Goal: Task Accomplishment & Management: Complete application form

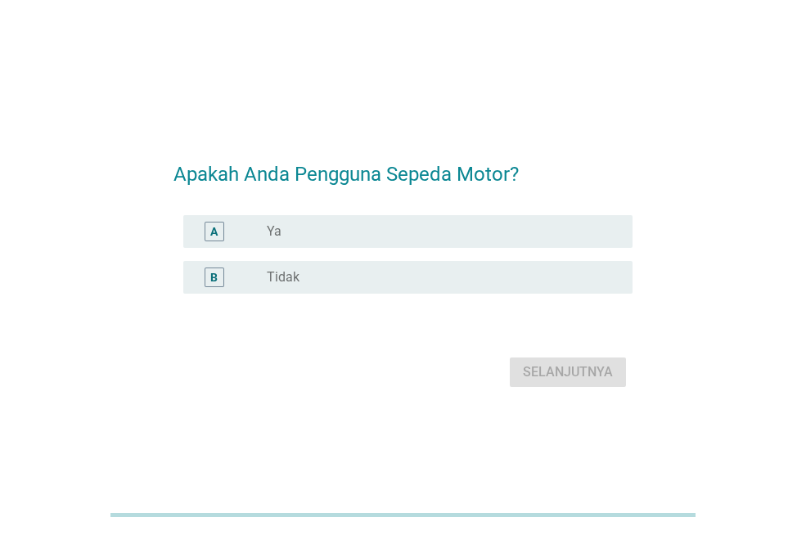
click at [326, 276] on div "radio_button_unchecked Tidak" at bounding box center [436, 277] width 339 height 16
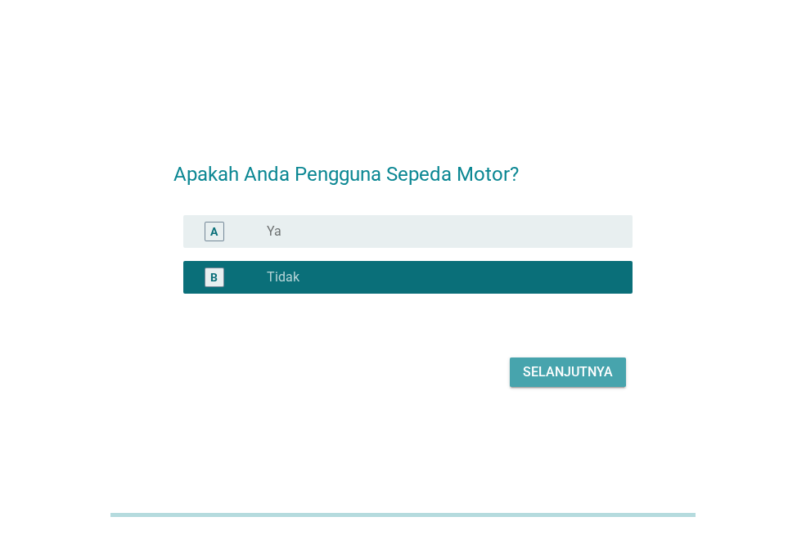
click at [563, 371] on div "Selanjutnya" at bounding box center [568, 372] width 90 height 20
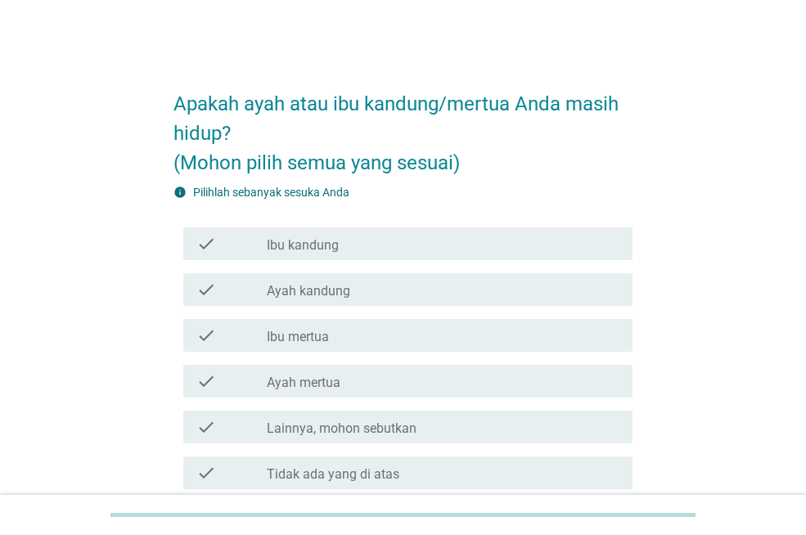
click at [301, 244] on label "Ibu kandung" at bounding box center [303, 245] width 72 height 16
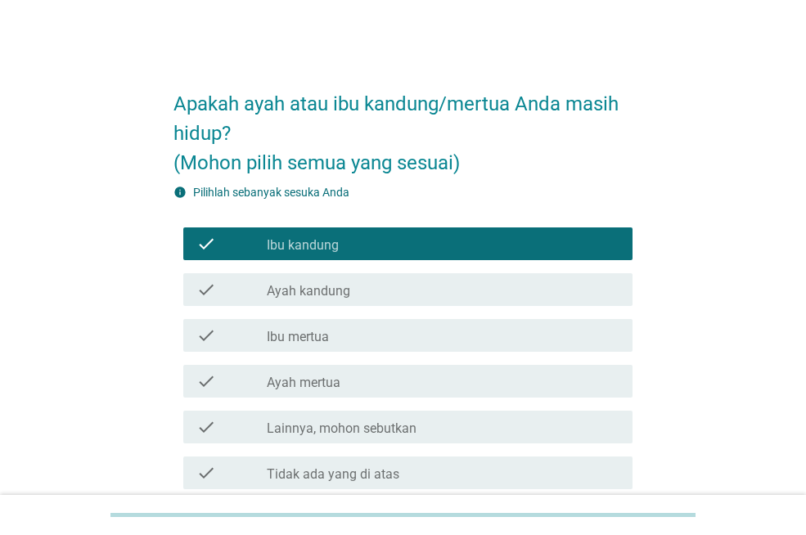
scroll to position [82, 0]
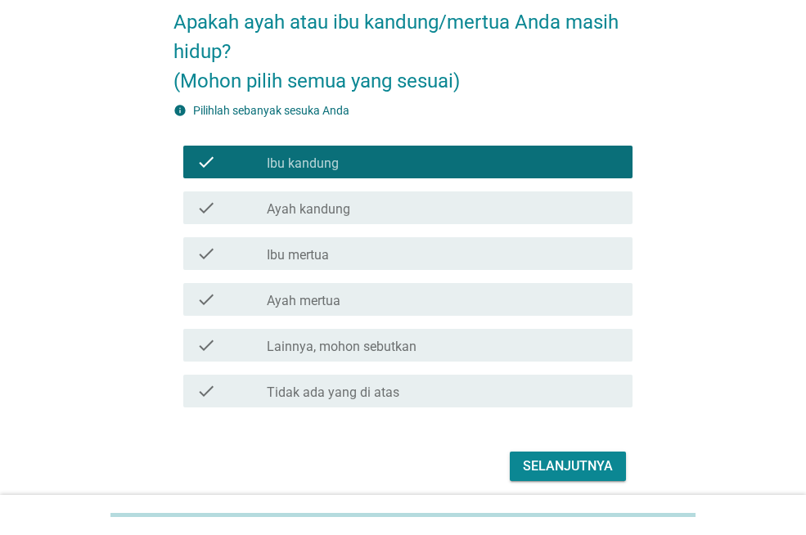
click at [587, 466] on div "Selanjutnya" at bounding box center [568, 466] width 90 height 20
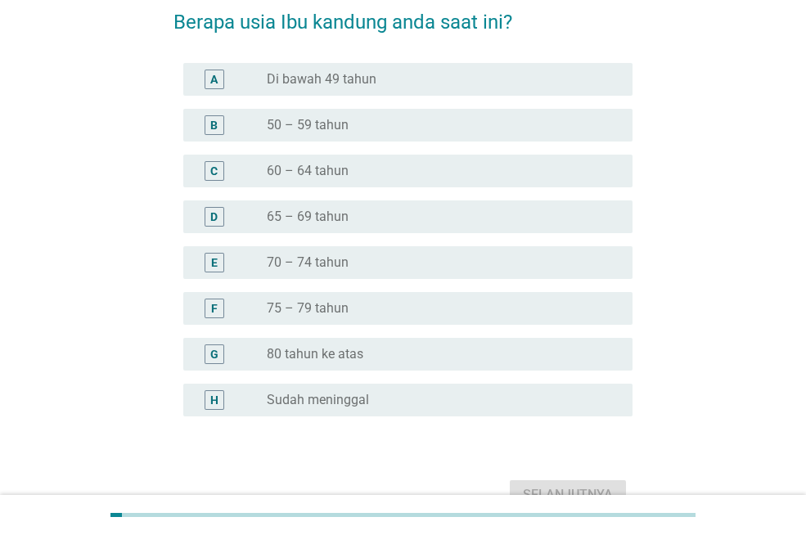
scroll to position [0, 0]
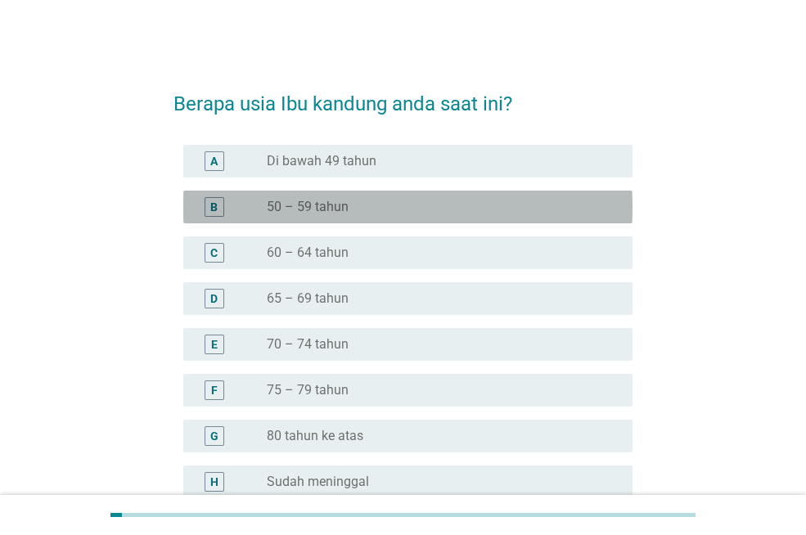
click at [288, 204] on label "50 – 59 tahun" at bounding box center [308, 207] width 82 height 16
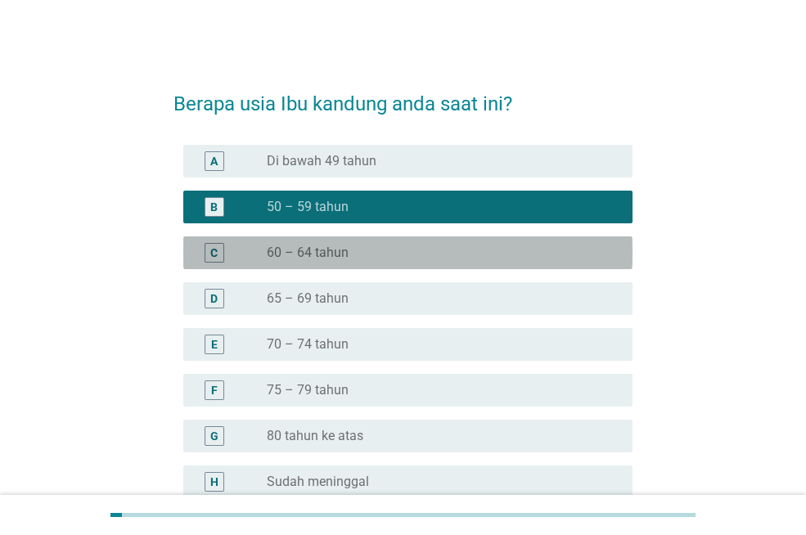
click at [281, 252] on label "60 – 64 tahun" at bounding box center [308, 253] width 82 height 16
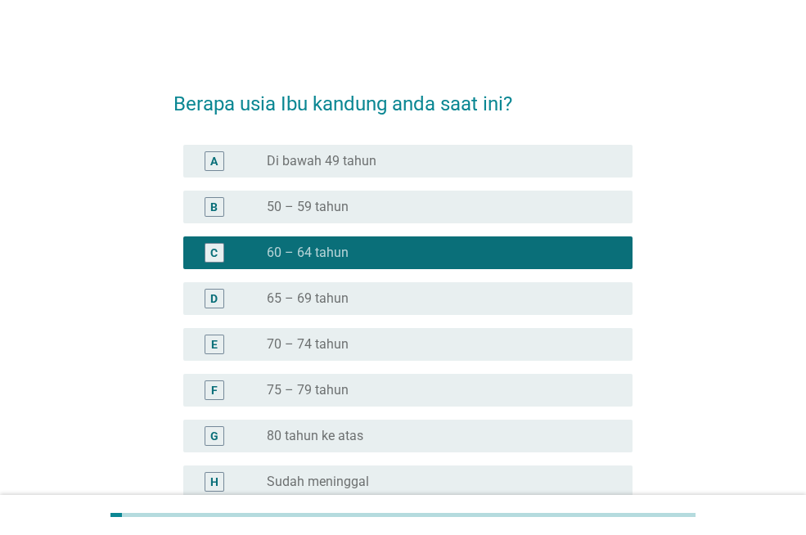
click at [335, 211] on label "50 – 59 tahun" at bounding box center [308, 207] width 82 height 16
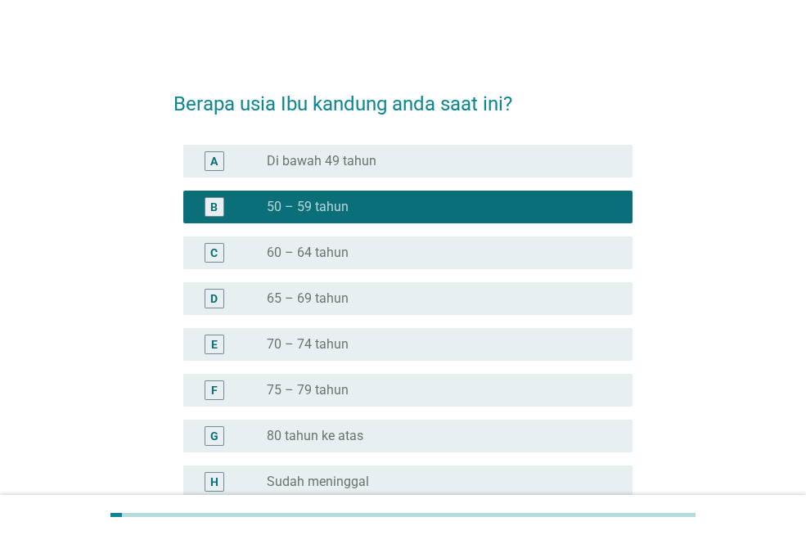
scroll to position [164, 0]
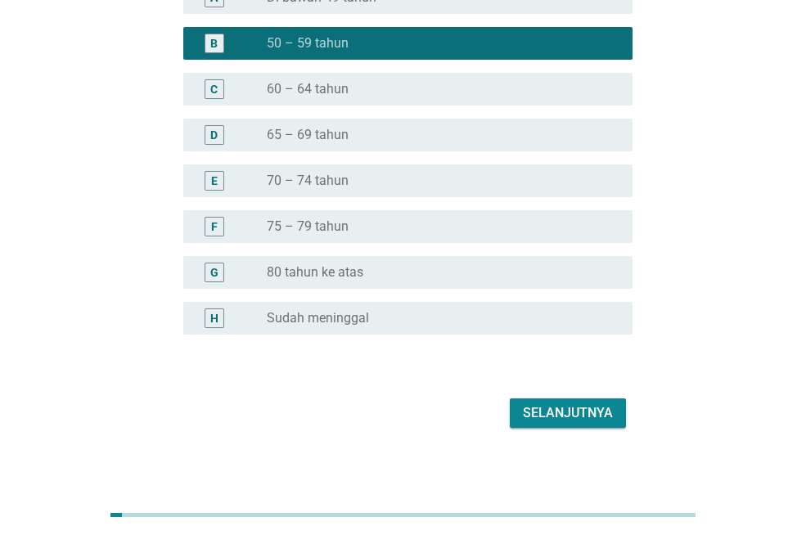
click at [562, 408] on div "Selanjutnya" at bounding box center [568, 413] width 90 height 20
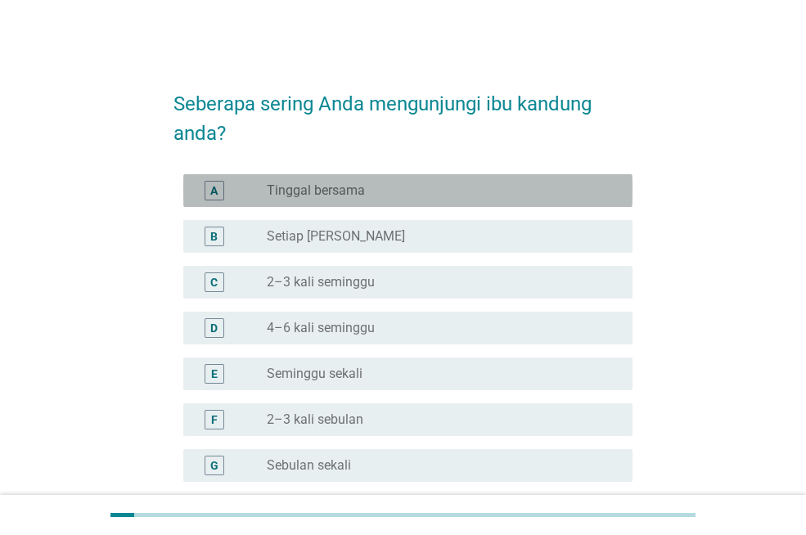
click at [344, 200] on div "A radio_button_unchecked Tinggal bersama" at bounding box center [407, 190] width 449 height 33
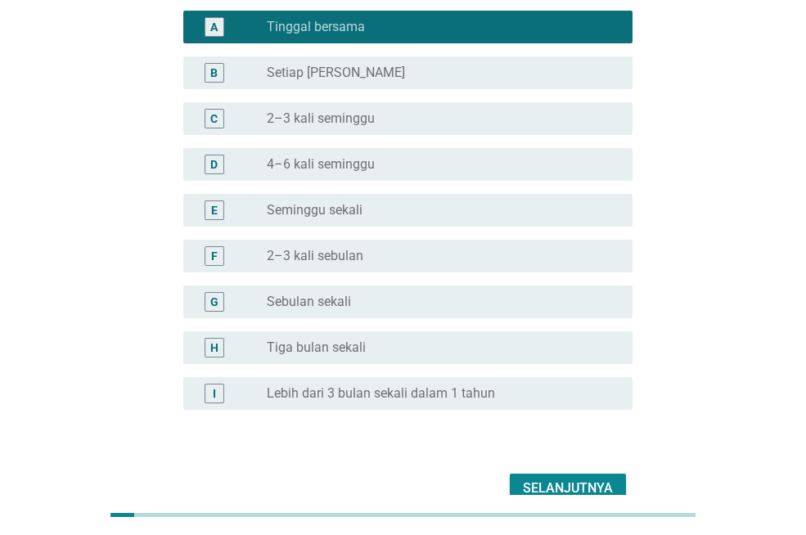
scroll to position [245, 0]
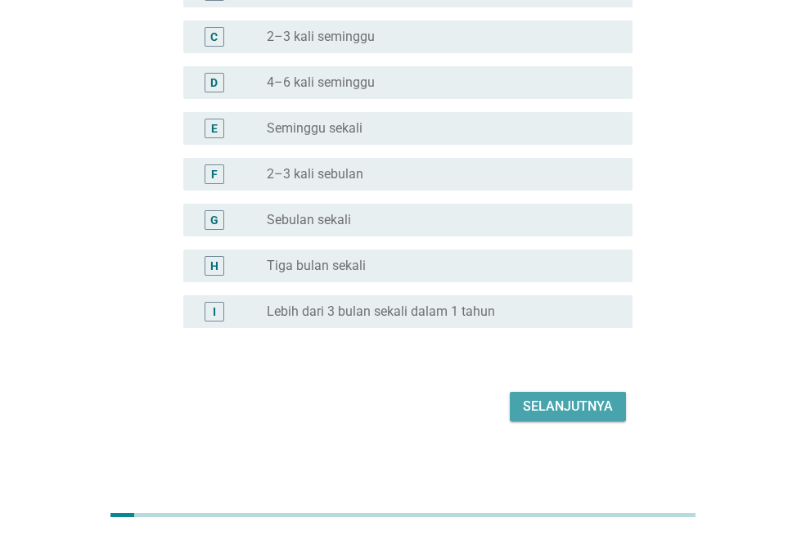
click at [578, 411] on div "Selanjutnya" at bounding box center [568, 407] width 90 height 20
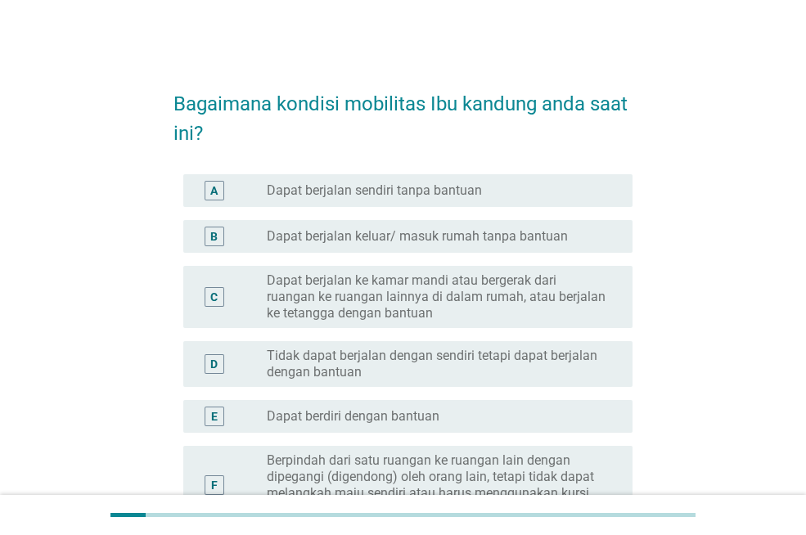
click at [444, 187] on label "Dapat berjalan sendiri tanpa bantuan" at bounding box center [374, 190] width 215 height 16
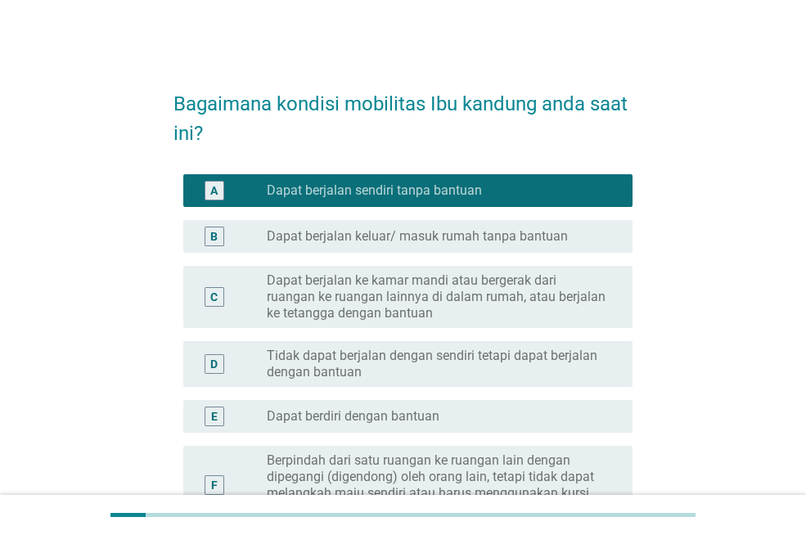
scroll to position [164, 0]
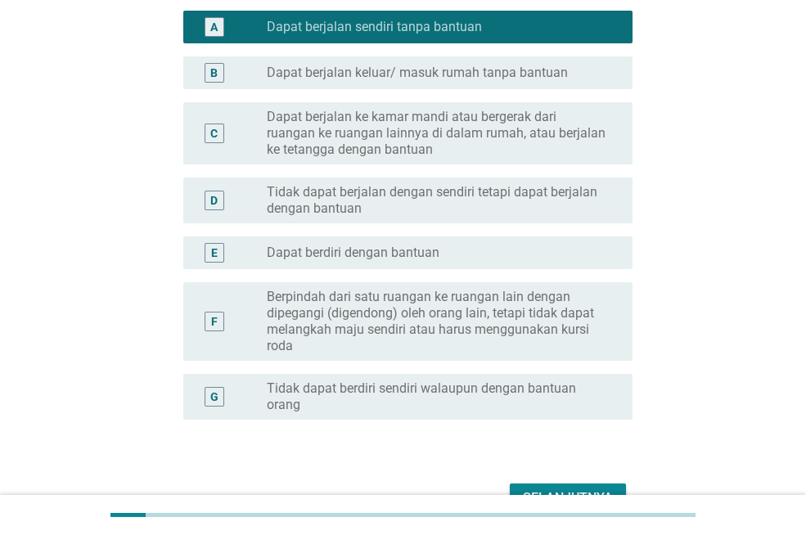
click at [547, 488] on div "Selanjutnya" at bounding box center [568, 498] width 90 height 20
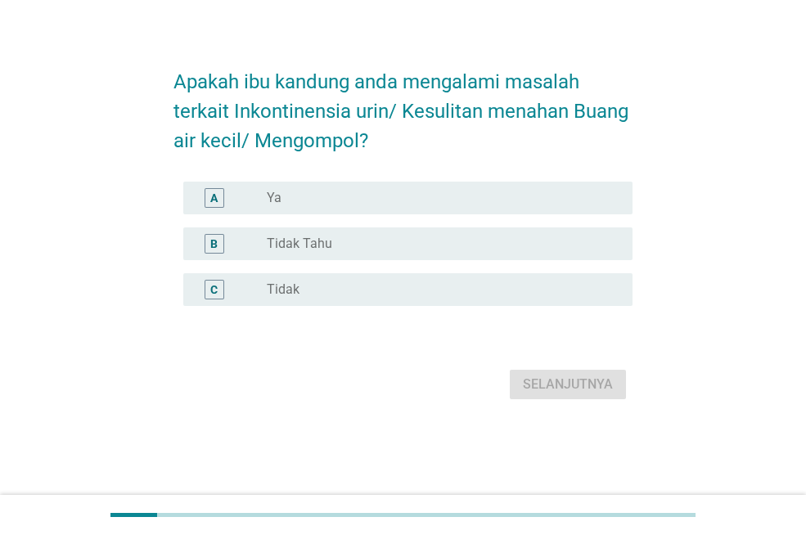
scroll to position [0, 0]
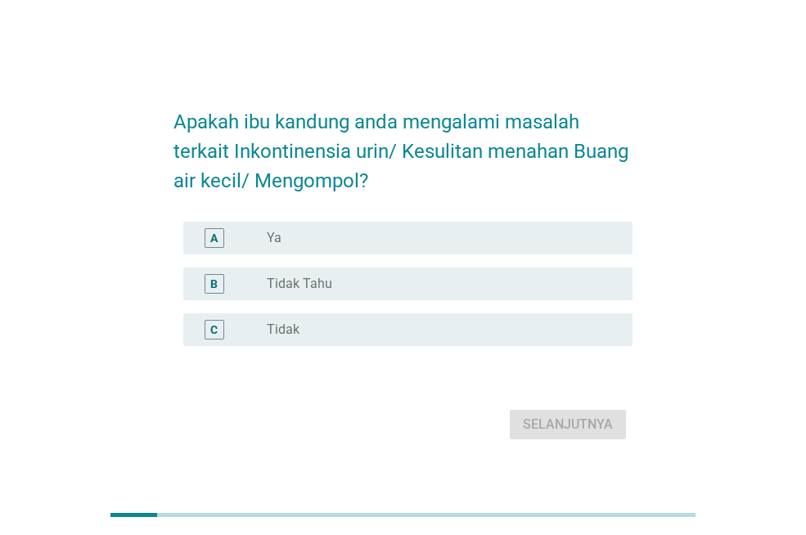
click at [456, 292] on div "radio_button_unchecked Tidak Tahu" at bounding box center [443, 284] width 352 height 20
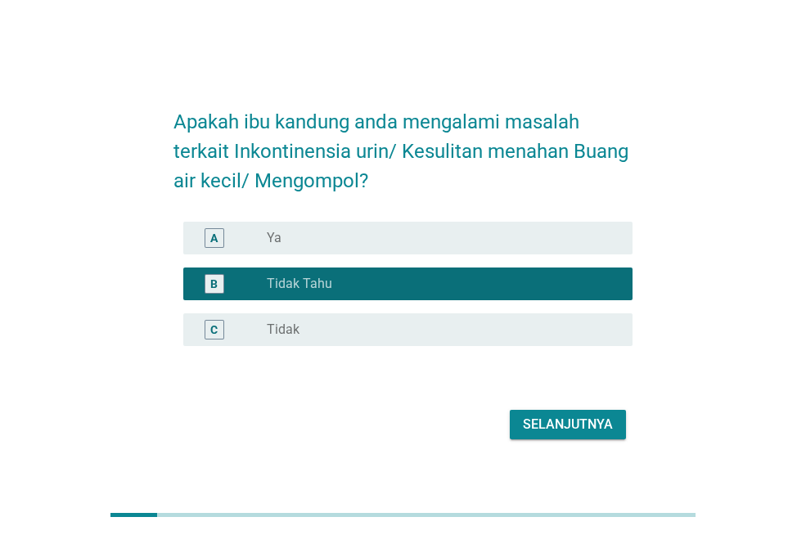
click at [477, 344] on div "C radio_button_unchecked Tidak" at bounding box center [407, 329] width 449 height 33
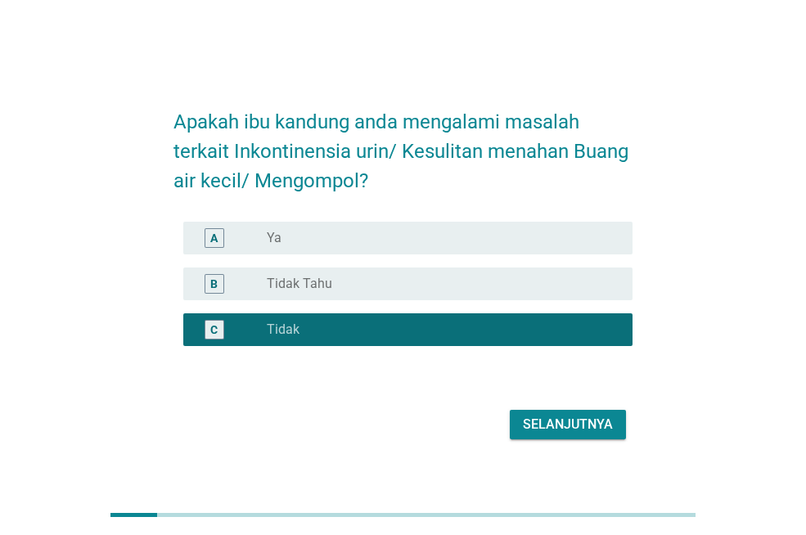
click at [568, 421] on div "Selanjutnya" at bounding box center [568, 425] width 90 height 20
